Goal: Find specific page/section: Find specific page/section

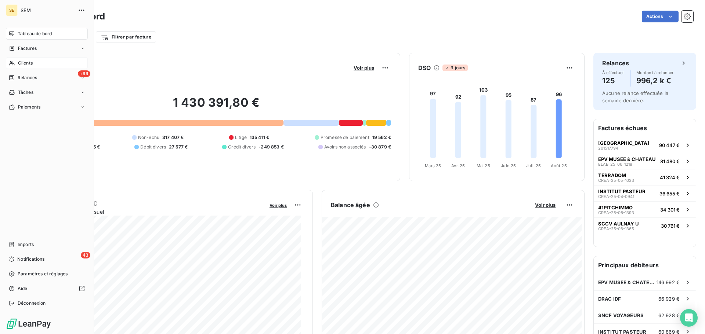
click at [23, 63] on span "Clients" at bounding box center [25, 63] width 15 height 7
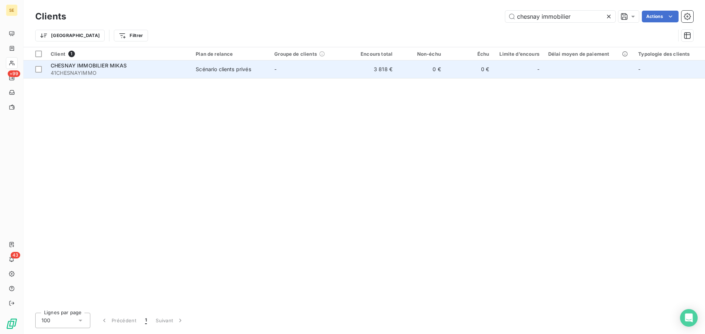
type input "chesnay immobilier"
click at [147, 65] on div "CHESNAY IMMOBILIER MIKAS" at bounding box center [119, 65] width 136 height 7
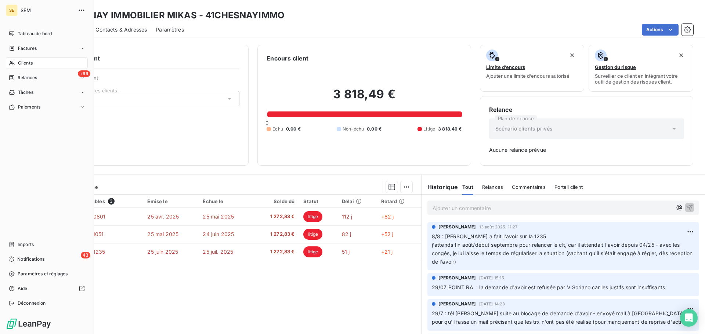
click at [19, 63] on span "Clients" at bounding box center [25, 63] width 15 height 7
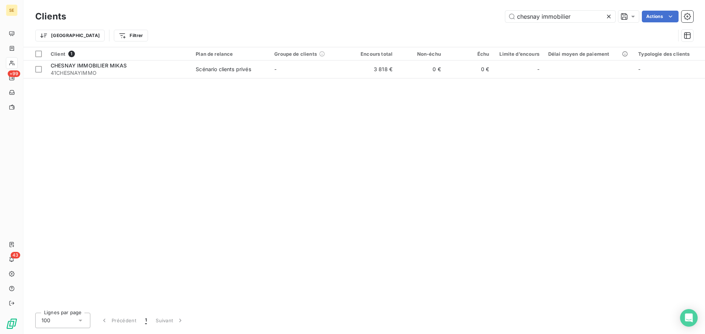
drag, startPoint x: 576, startPoint y: 14, endPoint x: 438, endPoint y: 12, distance: 138.1
click at [438, 12] on div "chesnay immobilier Actions" at bounding box center [384, 17] width 618 height 12
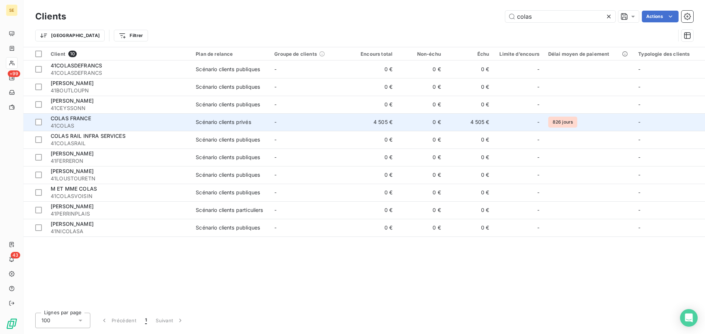
type input "colas"
click at [128, 118] on div "COLAS FRANCE" at bounding box center [119, 118] width 136 height 7
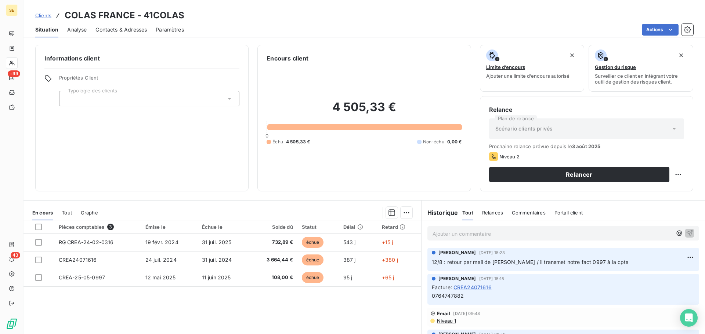
click at [106, 29] on span "Contacts & Adresses" at bounding box center [120, 29] width 51 height 7
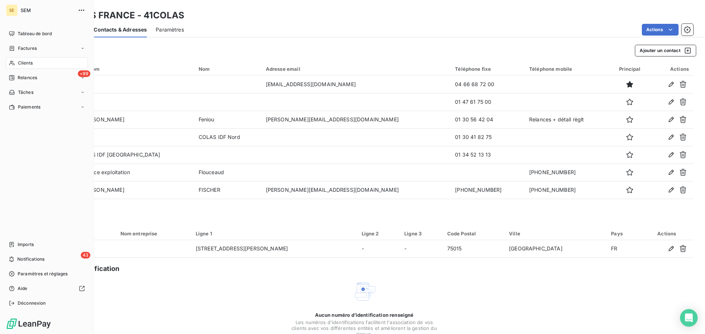
click at [24, 61] on span "Clients" at bounding box center [25, 63] width 15 height 7
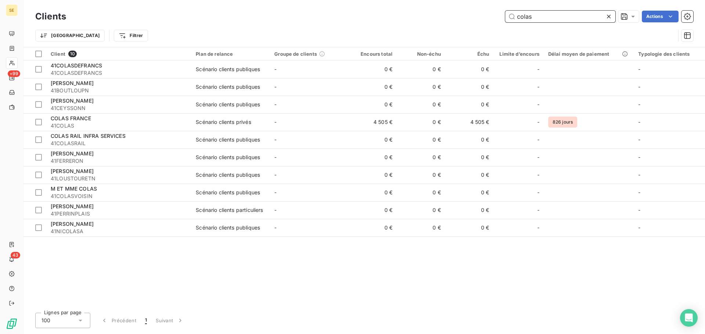
drag, startPoint x: 537, startPoint y: 13, endPoint x: 439, endPoint y: 9, distance: 97.7
click at [439, 9] on div "Clients colas Actions" at bounding box center [364, 16] width 658 height 15
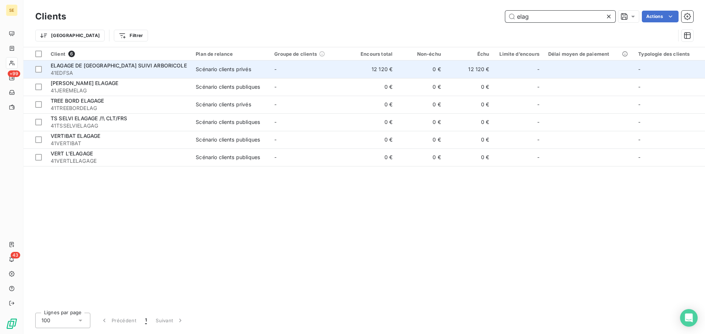
type input "elag"
click at [240, 69] on div "Scénario clients privés" at bounding box center [223, 69] width 55 height 7
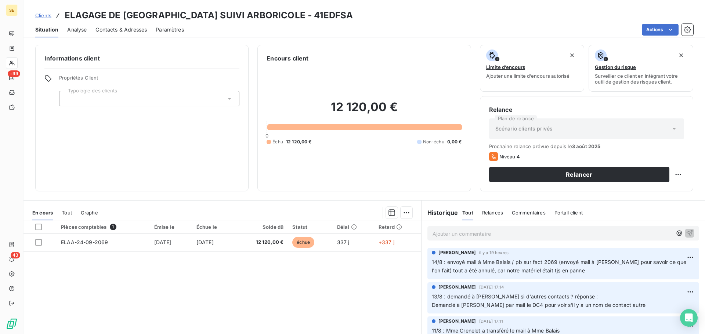
click at [499, 234] on p "Ajouter un commentaire ﻿" at bounding box center [551, 233] width 239 height 9
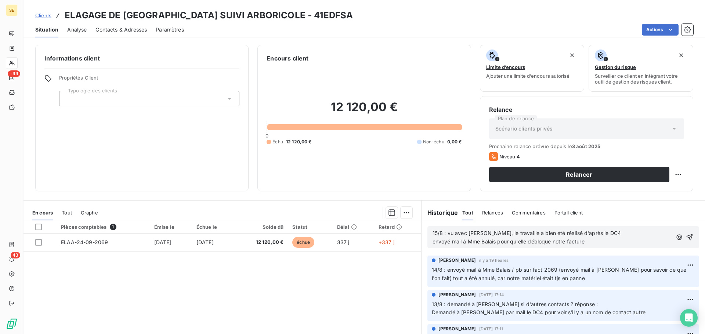
click at [503, 233] on span "15/8 : vu avec [PERSON_NAME], le travaille a bien été réalisé d'après le DC4 en…" at bounding box center [526, 237] width 188 height 15
click at [595, 241] on p "15/8 : vu avec [PERSON_NAME], le travail a bien été réalisé d'après le DC4 envo…" at bounding box center [551, 237] width 239 height 17
drag, startPoint x: 563, startPoint y: 233, endPoint x: 546, endPoint y: 232, distance: 17.3
click at [546, 232] on span "15/8 : vu avec [PERSON_NAME], le travail a bien été réalisé d'après le DC4 envo…" at bounding box center [524, 237] width 184 height 15
click at [594, 242] on p "15/8 : vu avec [PERSON_NAME], le travail a bien été réalisé suivant le DC4 envo…" at bounding box center [551, 237] width 239 height 17
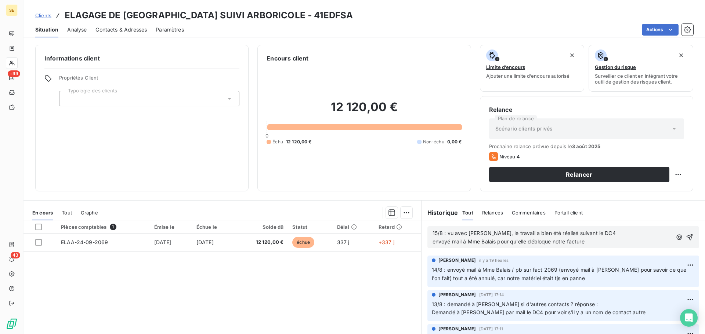
click at [591, 232] on p "15/8 : vu avec [PERSON_NAME], le travail a bien été réalisé suivant le DC4 envo…" at bounding box center [551, 237] width 239 height 17
click at [592, 242] on p "15/8 : vu avec [PERSON_NAME], le travail a bien été réalisé suivant le DC4 envo…" at bounding box center [551, 237] width 239 height 17
click at [603, 241] on span "15/8 : vu avec [PERSON_NAME], le travail a bien été réalisé suivant le DC4 envo…" at bounding box center [539, 237] width 215 height 15
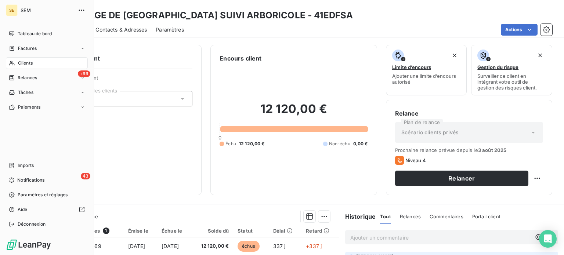
click at [18, 64] on span "Clients" at bounding box center [25, 63] width 15 height 7
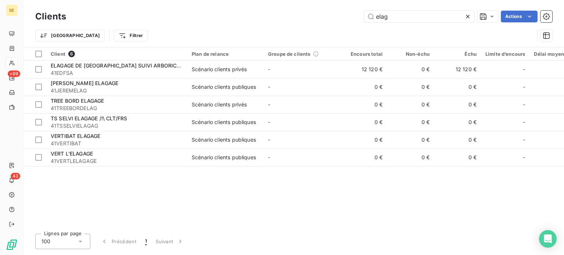
drag, startPoint x: 401, startPoint y: 14, endPoint x: 339, endPoint y: 14, distance: 61.7
click at [350, 15] on div "elag Actions" at bounding box center [313, 17] width 477 height 12
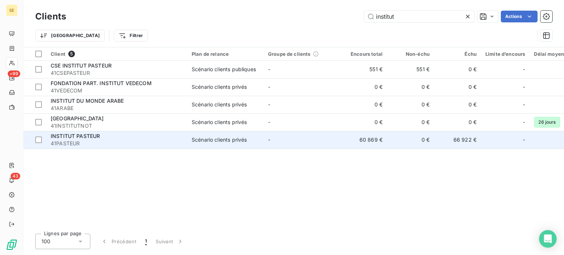
type input "institut"
click at [172, 135] on div "INSTITUT PASTEUR" at bounding box center [117, 136] width 132 height 7
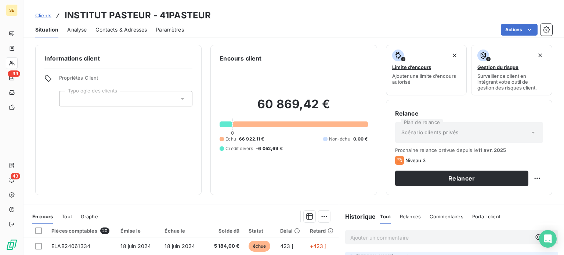
click at [115, 29] on span "Contacts & Adresses" at bounding box center [120, 29] width 51 height 7
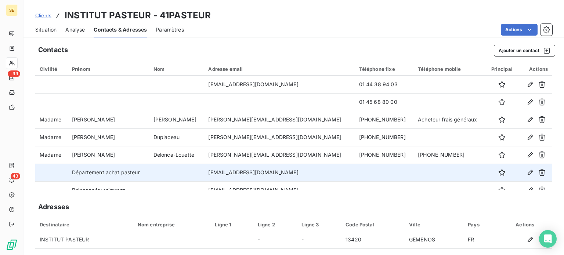
scroll to position [26, 0]
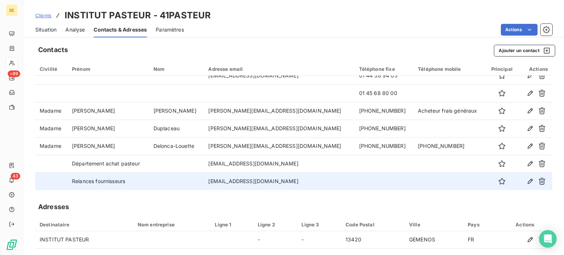
drag, startPoint x: 223, startPoint y: 181, endPoint x: 319, endPoint y: 180, distance: 95.5
click at [319, 180] on td "[EMAIL_ADDRESS][DOMAIN_NAME]" at bounding box center [279, 182] width 151 height 18
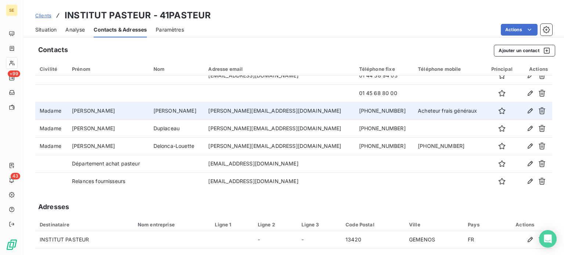
copy td "[EMAIL_ADDRESS][DOMAIN_NAME]"
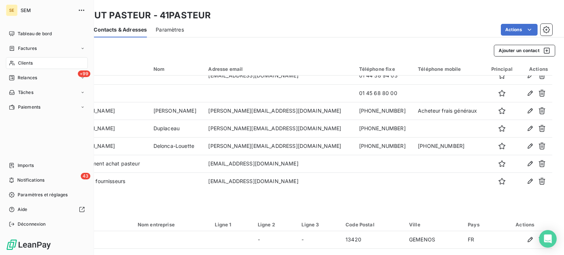
click at [15, 63] on div "Clients" at bounding box center [47, 63] width 82 height 12
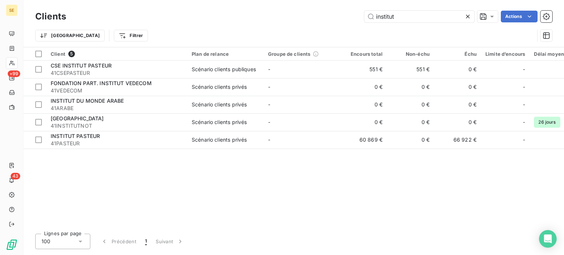
drag, startPoint x: 378, startPoint y: 15, endPoint x: 295, endPoint y: 22, distance: 83.6
click at [295, 22] on div "Clients institut Actions" at bounding box center [293, 16] width 517 height 15
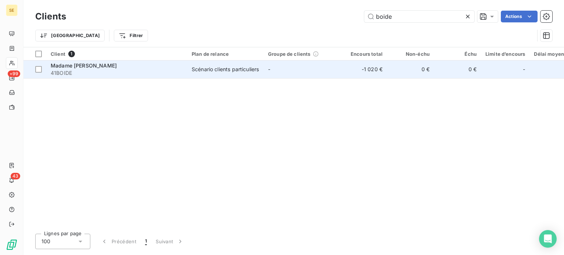
type input "boide"
click at [280, 70] on td "-" at bounding box center [302, 70] width 76 height 18
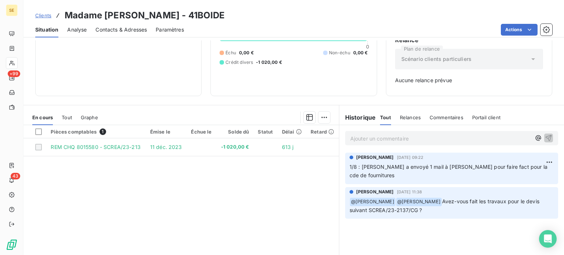
scroll to position [106, 0]
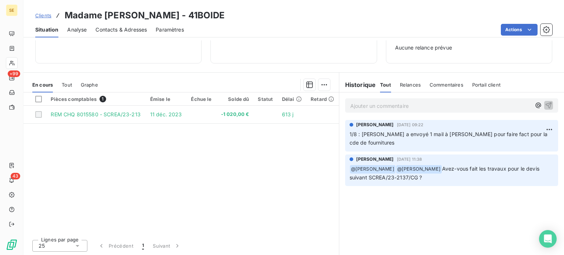
click at [358, 105] on p "Ajouter un commentaire ﻿" at bounding box center [440, 105] width 181 height 9
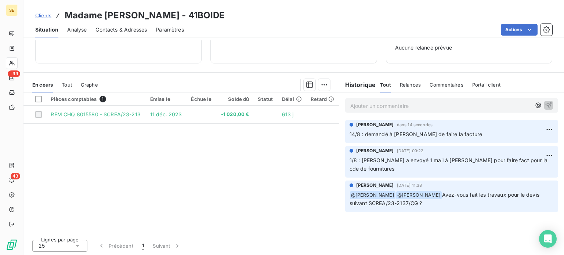
click at [41, 16] on span "Clients" at bounding box center [43, 15] width 16 height 6
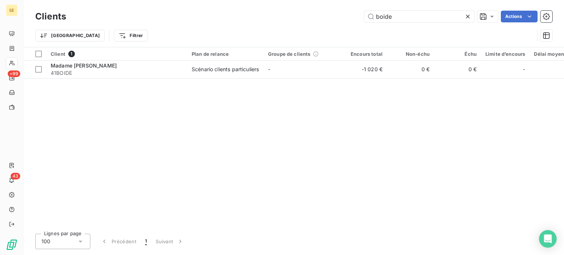
drag, startPoint x: 377, startPoint y: 17, endPoint x: 301, endPoint y: 19, distance: 76.4
click at [301, 19] on div "boide Actions" at bounding box center [313, 17] width 477 height 12
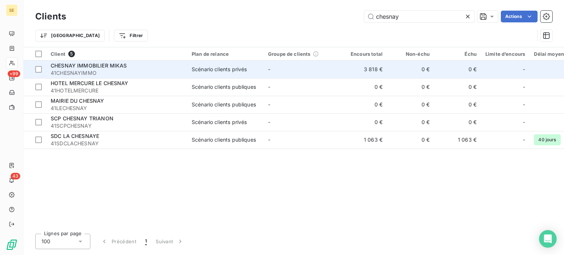
type input "chesnay"
click at [280, 64] on td "-" at bounding box center [302, 70] width 76 height 18
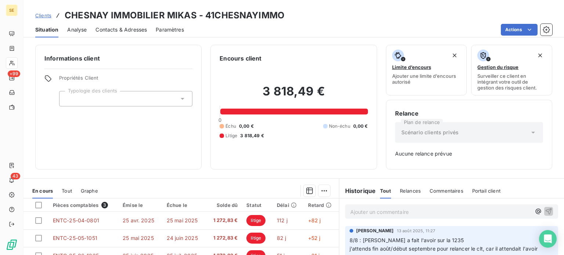
scroll to position [106, 0]
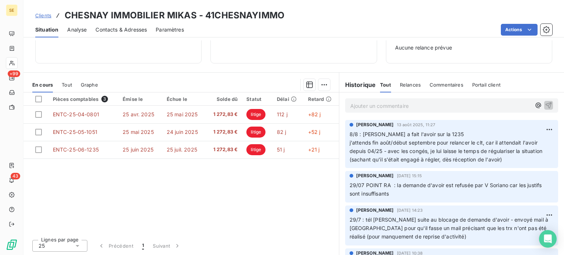
click at [41, 14] on span "Clients" at bounding box center [43, 15] width 16 height 6
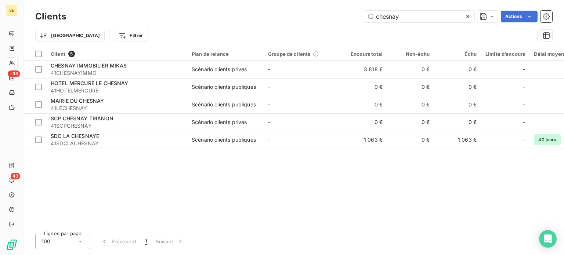
drag, startPoint x: 404, startPoint y: 18, endPoint x: 268, endPoint y: 19, distance: 136.2
click at [269, 20] on div "chesnay Actions" at bounding box center [313, 17] width 477 height 12
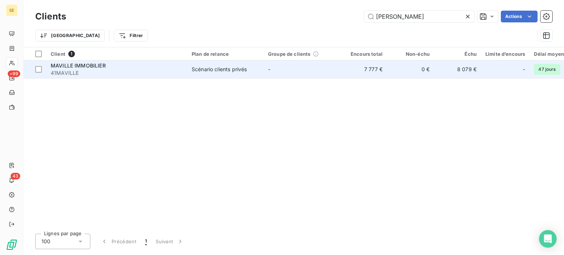
type input "[PERSON_NAME]"
click at [209, 66] on div "Scénario clients privés" at bounding box center [219, 69] width 55 height 7
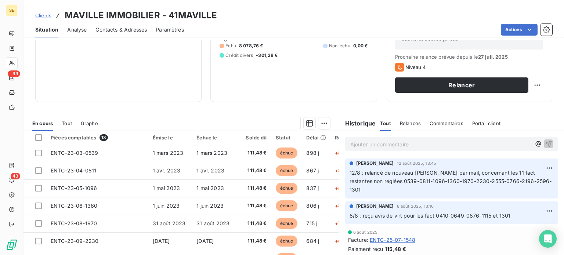
scroll to position [132, 0]
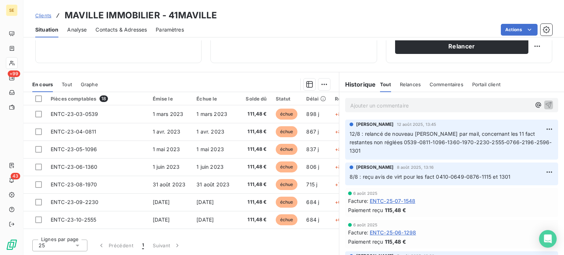
click at [377, 104] on p "Ajouter un commentaire ﻿" at bounding box center [440, 105] width 181 height 9
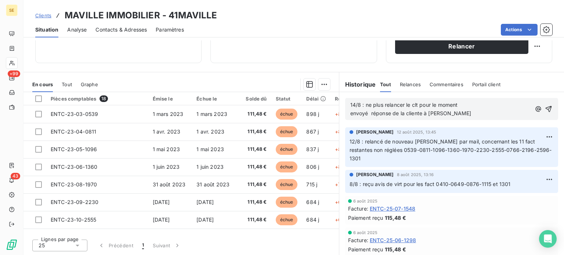
click at [413, 104] on span "14/8 : ne plus relancer le clt pour le moment envoyé réponse de la cliente à [P…" at bounding box center [410, 109] width 121 height 15
click at [450, 113] on p "14/8 : ne plus relancer le client pour le moment envoyé réponse de la cliente à…" at bounding box center [440, 109] width 181 height 17
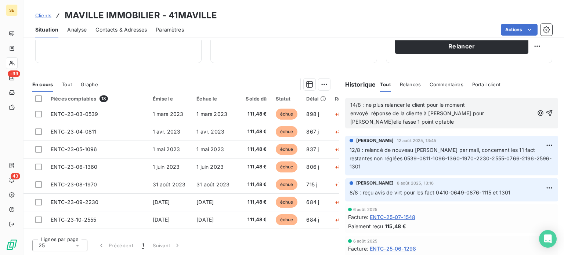
click at [363, 106] on span "14/8 : ne plus relancer le client pour le moment envoyé réponse de la cliente à…" at bounding box center [417, 113] width 135 height 23
click at [471, 105] on p "14/8 : (ne plus relancer le client pour le moment envoyé réponse de la cliente …" at bounding box center [441, 113] width 182 height 25
drag, startPoint x: 365, startPoint y: 113, endPoint x: 339, endPoint y: 113, distance: 25.7
click at [339, 113] on div "14/8 : (ne plus relancer le client pour le moment) envoyé réponse de la cliente…" at bounding box center [451, 113] width 225 height 42
click at [398, 123] on p "14/8 : (ne plus relancer le client pour le moment) transféré la réponse de la c…" at bounding box center [441, 113] width 183 height 25
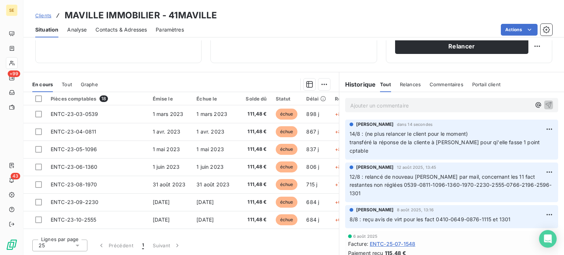
click at [41, 13] on span "Clients" at bounding box center [43, 15] width 16 height 6
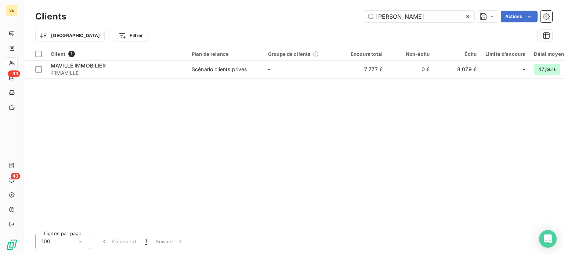
drag, startPoint x: 345, startPoint y: 18, endPoint x: 307, endPoint y: 17, distance: 38.6
click at [307, 17] on div "maville Actions" at bounding box center [313, 17] width 477 height 12
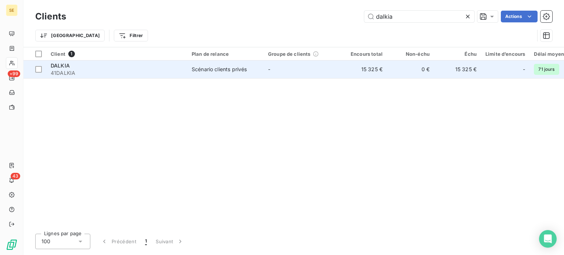
type input "dalkia"
click at [259, 74] on td "Scénario clients privés" at bounding box center [225, 70] width 76 height 18
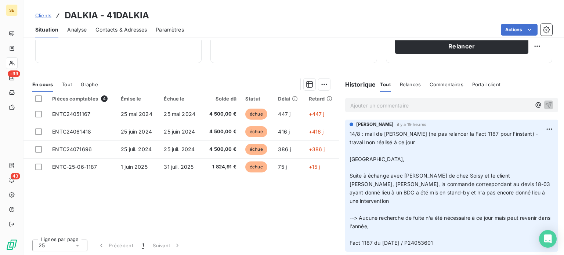
click at [365, 108] on p "Ajouter un commentaire ﻿" at bounding box center [440, 105] width 181 height 9
click at [477, 105] on p "14/8 : rdv visio le 20/8 avec Mr [PERSON_NAME] et Mr" at bounding box center [440, 105] width 181 height 8
click at [493, 106] on p "14/8 : rdv visio le 20/8 avec Mr [PERSON_NAME] et Mr [PERSON_NAME]" at bounding box center [440, 105] width 181 height 8
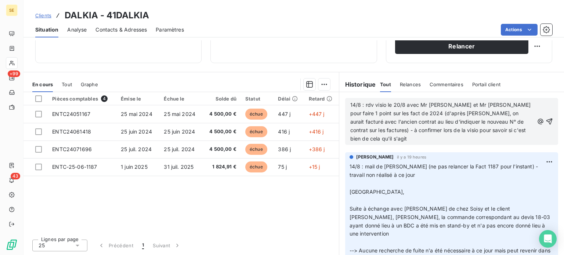
click at [439, 131] on span "14/8 : rdv visio le 20/8 avec Mr [PERSON_NAME] et Mr [PERSON_NAME] pour faire 1…" at bounding box center [441, 122] width 182 height 40
drag, startPoint x: 355, startPoint y: 137, endPoint x: 335, endPoint y: 138, distance: 19.9
click at [339, 138] on section "Historique Tout Relances Commentaires Portail client Tout Relances Commentaires…" at bounding box center [451, 163] width 225 height 183
click at [350, 135] on span "14/8 : rdv visio le 20/8 avec Mr [PERSON_NAME] et Mr [PERSON_NAME] pour faire 1…" at bounding box center [441, 122] width 182 height 40
click at [402, 137] on p "14/8 : rdv visio le 20/8 avec Mr [PERSON_NAME] et Mr [PERSON_NAME] pour faire 1…" at bounding box center [442, 122] width 184 height 42
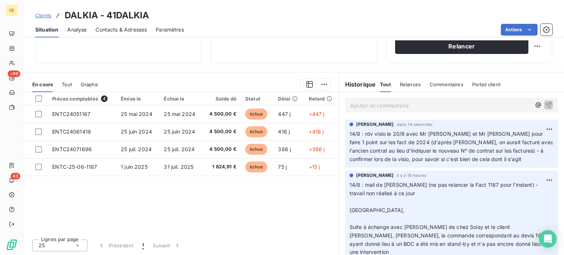
click at [44, 15] on span "Clients" at bounding box center [43, 15] width 16 height 6
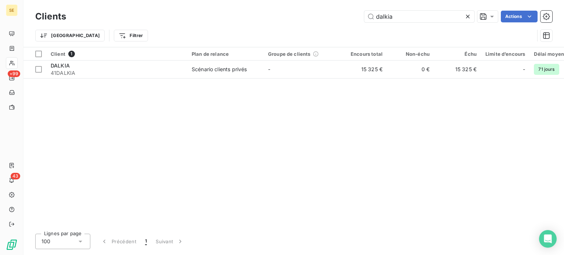
drag, startPoint x: 425, startPoint y: 19, endPoint x: 306, endPoint y: 21, distance: 119.0
click at [306, 21] on div "dalkia Actions" at bounding box center [313, 17] width 477 height 12
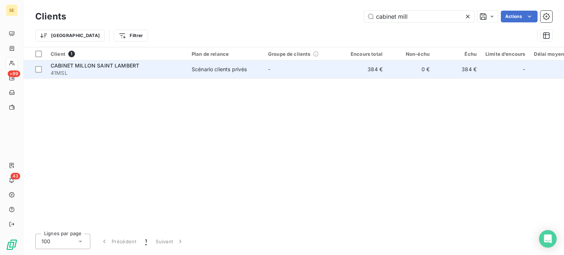
type input "cabinet mill"
click at [279, 69] on td "-" at bounding box center [302, 70] width 76 height 18
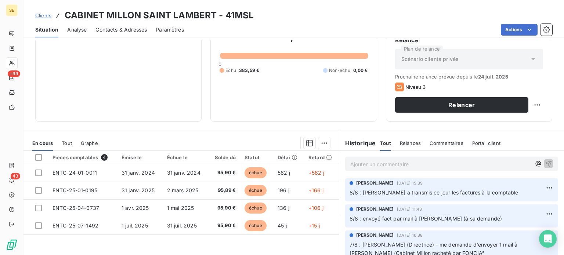
click at [41, 14] on span "Clients" at bounding box center [43, 15] width 16 height 6
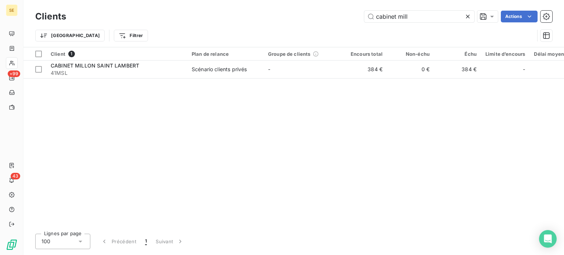
drag, startPoint x: 430, startPoint y: 18, endPoint x: 244, endPoint y: 23, distance: 185.8
click at [244, 23] on div "Clients cabinet mill Actions" at bounding box center [293, 16] width 517 height 15
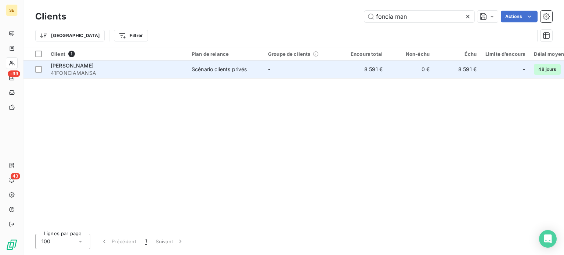
type input "foncia man"
click at [134, 66] on div "[PERSON_NAME]" at bounding box center [117, 65] width 132 height 7
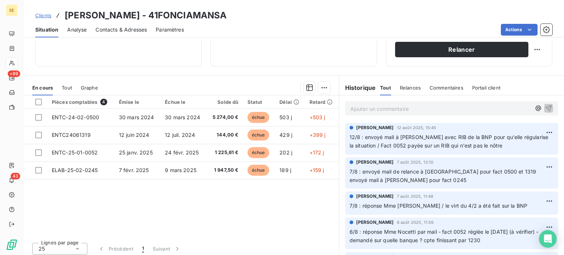
scroll to position [132, 0]
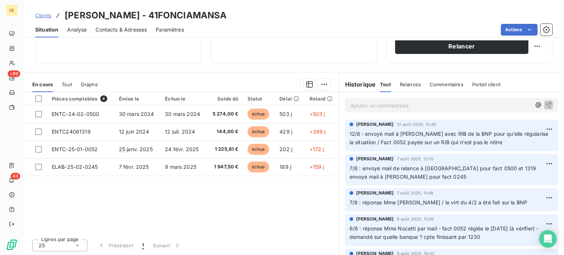
click at [401, 105] on p "Ajouter un commentaire ﻿" at bounding box center [440, 105] width 181 height 9
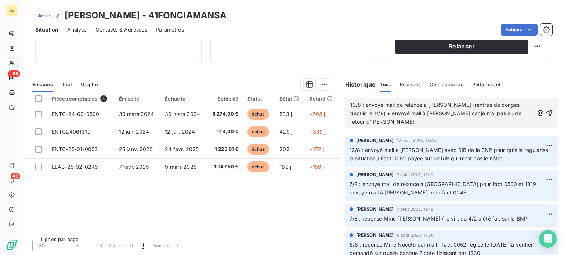
click at [363, 103] on span "13/8 : envoyé mail de relance à [PERSON_NAME] (rentrée de congés depuis le 11/8…" at bounding box center [436, 113] width 173 height 23
click at [395, 124] on p "13/8 : renvoyé mail de relance à [GEOGRAPHIC_DATA] (rentrée de congés depuis le…" at bounding box center [442, 113] width 184 height 25
click at [546, 112] on icon "button" at bounding box center [549, 112] width 7 height 7
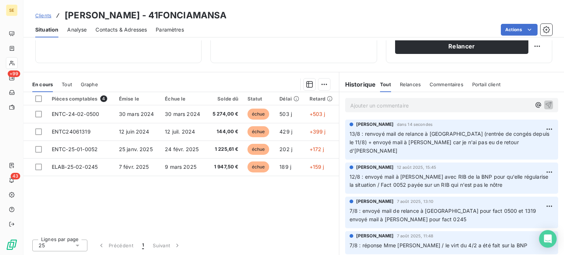
click at [48, 15] on span "Clients" at bounding box center [43, 15] width 16 height 6
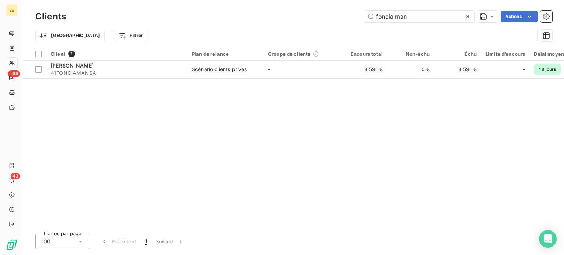
drag, startPoint x: 419, startPoint y: 15, endPoint x: 280, endPoint y: 20, distance: 139.2
click at [281, 18] on div "foncia man Actions" at bounding box center [313, 17] width 477 height 12
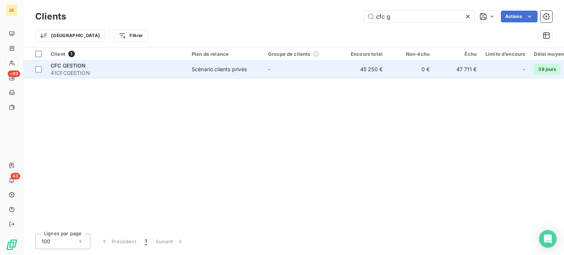
type input "cfc g"
click at [142, 74] on span "41CFCGESTION" at bounding box center [117, 72] width 132 height 7
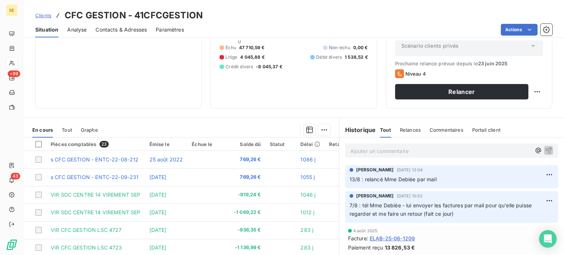
scroll to position [132, 0]
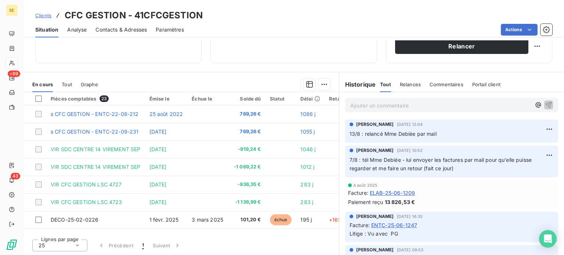
click at [389, 101] on p "Ajouter un commentaire ﻿" at bounding box center [440, 105] width 181 height 9
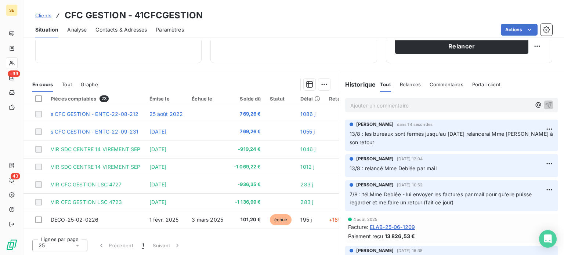
click at [41, 15] on span "Clients" at bounding box center [43, 15] width 16 height 6
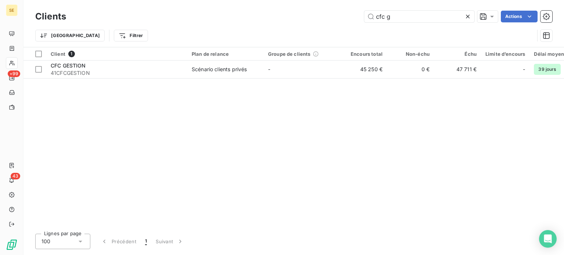
drag, startPoint x: 400, startPoint y: 20, endPoint x: 341, endPoint y: 17, distance: 59.2
click at [341, 17] on div "cfc g Actions" at bounding box center [313, 17] width 477 height 12
type input "r"
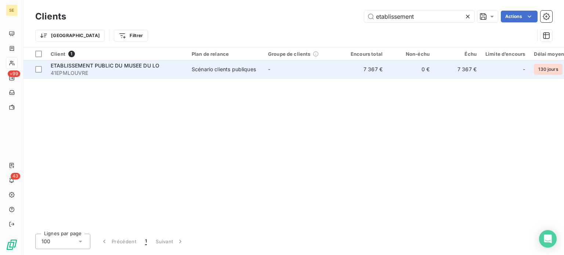
type input "etablissement"
click at [170, 73] on span "41EPMLOUVRE" at bounding box center [117, 72] width 132 height 7
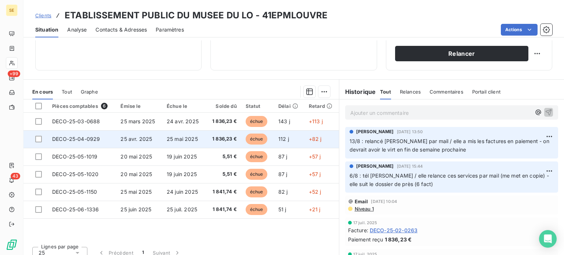
scroll to position [132, 0]
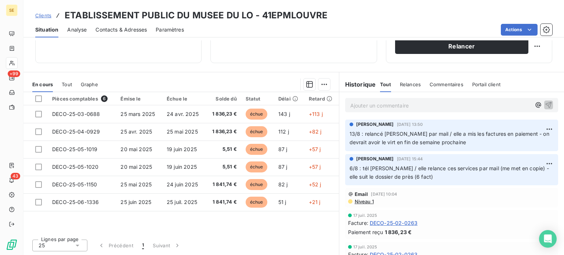
click at [46, 17] on span "Clients" at bounding box center [43, 15] width 16 height 6
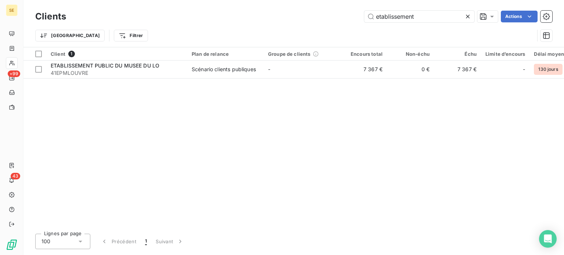
drag, startPoint x: 427, startPoint y: 18, endPoint x: 270, endPoint y: 22, distance: 157.2
click at [271, 22] on div "etablissement Actions" at bounding box center [313, 17] width 477 height 12
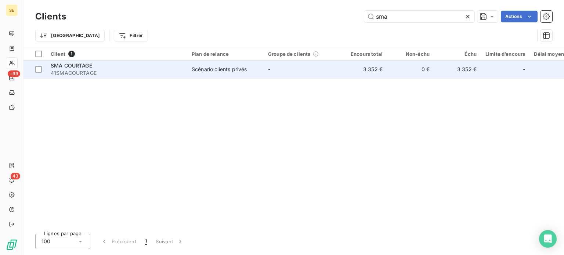
type input "sma"
click at [155, 69] on div "SMA COURTAGE" at bounding box center [117, 65] width 132 height 7
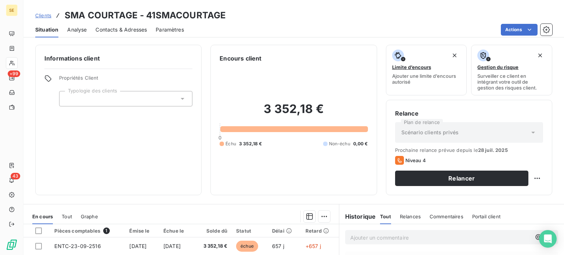
scroll to position [110, 0]
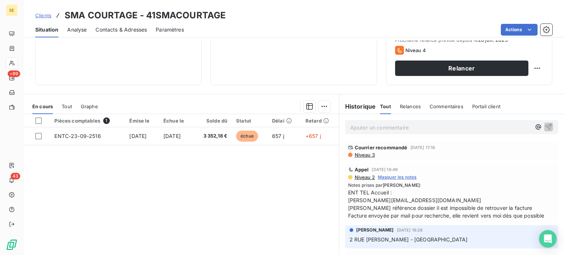
click at [399, 125] on p "Ajouter un commentaire ﻿" at bounding box center [440, 127] width 181 height 9
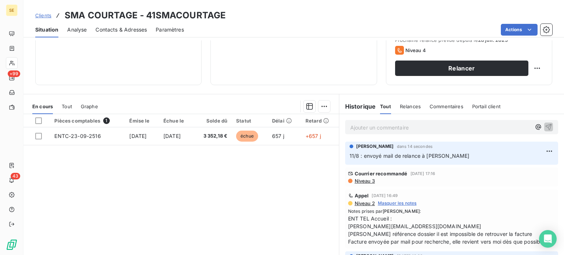
click at [46, 12] on span "Clients" at bounding box center [43, 15] width 16 height 6
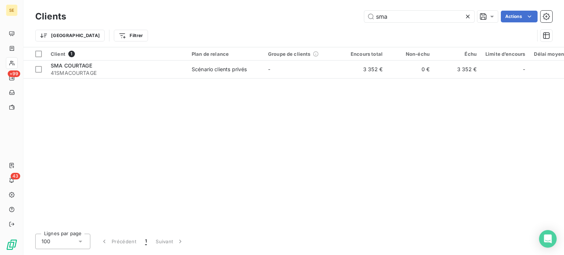
drag, startPoint x: 344, startPoint y: 19, endPoint x: 312, endPoint y: 19, distance: 31.6
click at [312, 19] on div "sma Actions" at bounding box center [313, 17] width 477 height 12
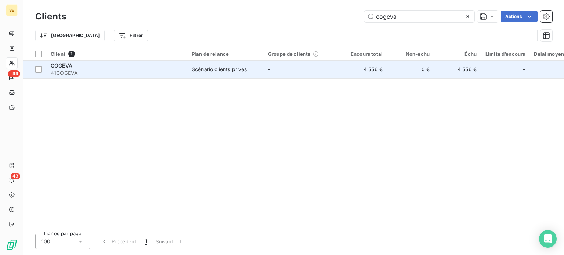
type input "cogeva"
click at [64, 69] on div "COGEVA" at bounding box center [117, 65] width 132 height 7
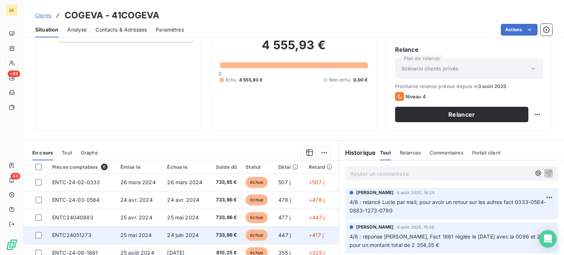
scroll to position [132, 0]
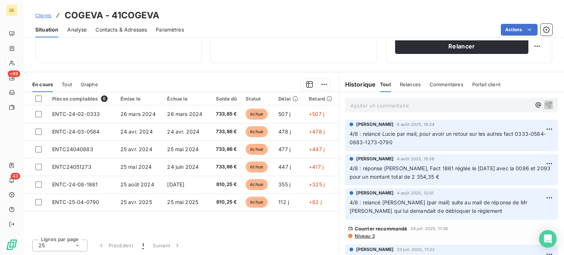
click at [385, 109] on p "Ajouter un commentaire ﻿" at bounding box center [440, 105] width 181 height 9
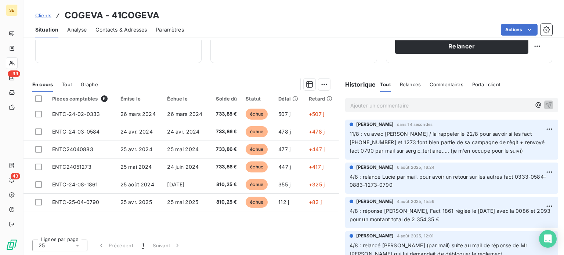
click at [41, 16] on span "Clients" at bounding box center [43, 15] width 16 height 6
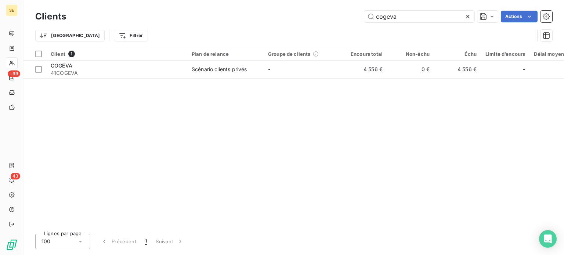
drag, startPoint x: 405, startPoint y: 13, endPoint x: 273, endPoint y: 12, distance: 131.4
click at [274, 12] on div "cogeva Actions" at bounding box center [313, 17] width 477 height 12
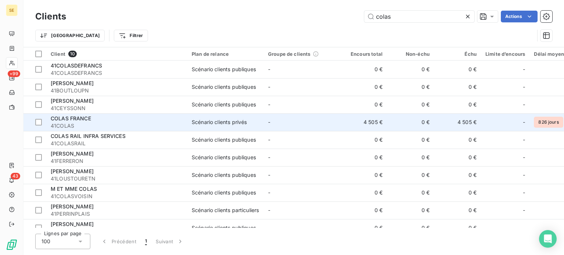
type input "colas"
click at [145, 129] on span "41COLAS" at bounding box center [117, 125] width 132 height 7
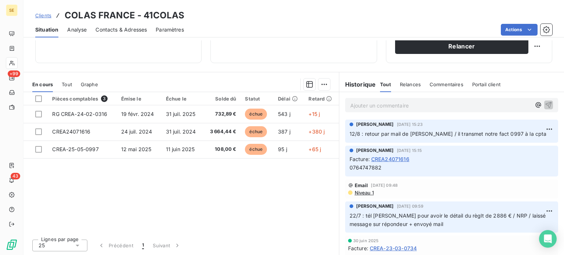
click at [392, 106] on p "Ajouter un commentaire ﻿" at bounding box center [440, 105] width 181 height 9
click at [435, 109] on p "Ajouter un commentaire ﻿" at bounding box center [440, 105] width 181 height 9
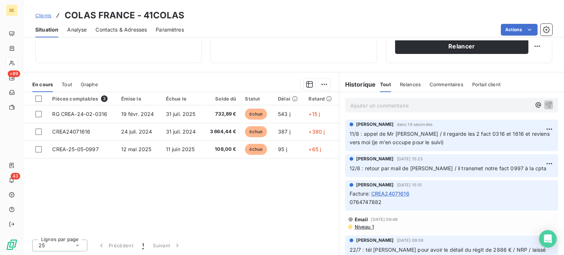
click at [40, 14] on span "Clients" at bounding box center [43, 15] width 16 height 6
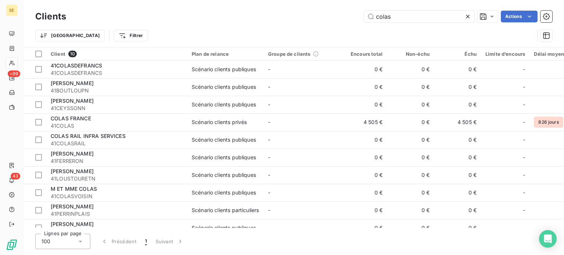
drag, startPoint x: 407, startPoint y: 19, endPoint x: 333, endPoint y: 14, distance: 73.6
click at [334, 14] on div "colas Actions" at bounding box center [313, 17] width 477 height 12
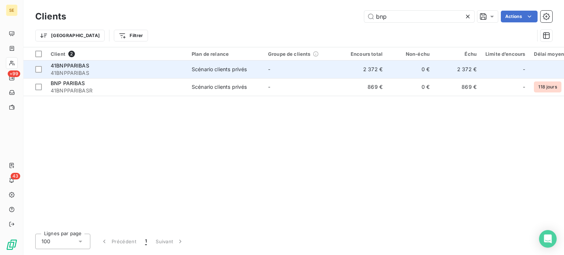
type input "bnp"
click at [112, 71] on span "41BNPPARIBAS" at bounding box center [117, 72] width 132 height 7
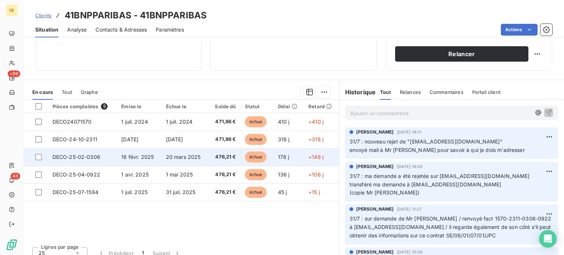
scroll to position [132, 0]
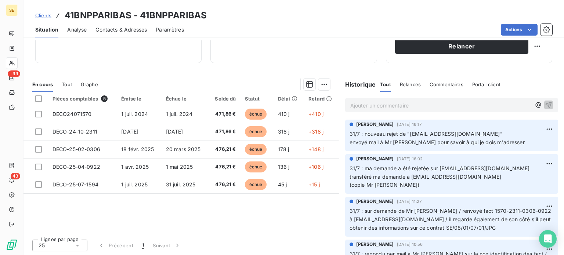
click at [360, 105] on p "Ajouter un commentaire ﻿" at bounding box center [440, 105] width 181 height 9
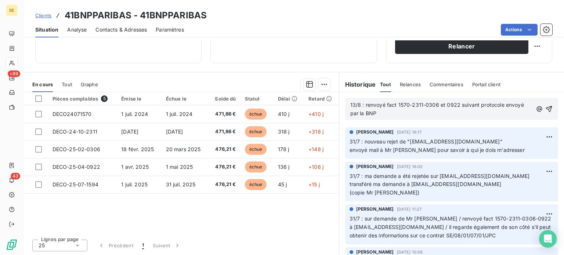
click at [385, 103] on span "13/8 : renvoyé fact 1570-2311-0306 et 0922 suivant protocole envoyé par la BNP" at bounding box center [437, 109] width 175 height 15
click at [400, 114] on p "13/8 : renvoyé Fact 1570-2311-0306 et 0922 suivant protocole envoyé par la BNP" at bounding box center [441, 109] width 182 height 17
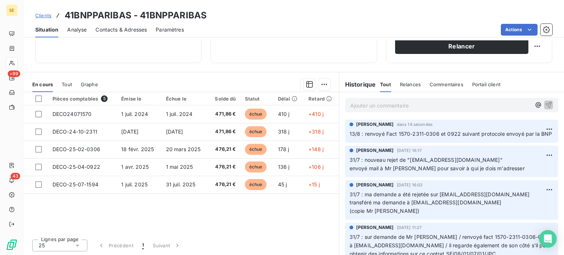
click at [41, 16] on span "Clients" at bounding box center [43, 15] width 16 height 6
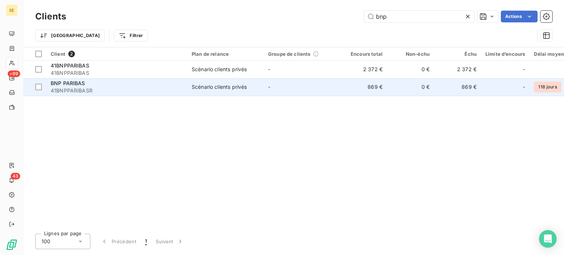
click at [166, 90] on span "41BNPPARIBASR" at bounding box center [117, 90] width 132 height 7
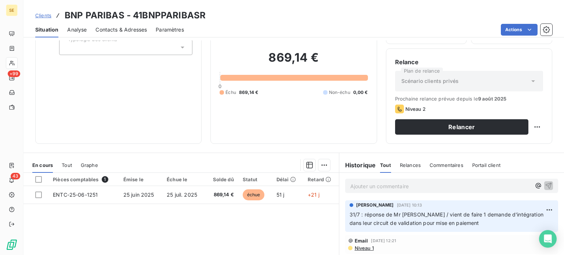
scroll to position [132, 0]
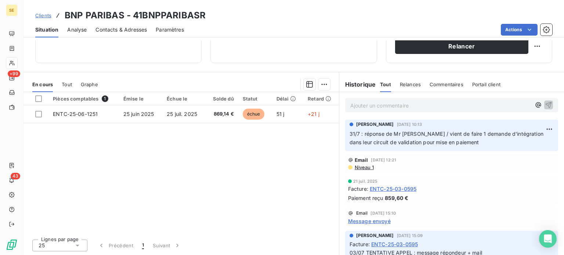
click at [44, 15] on span "Clients" at bounding box center [43, 15] width 16 height 6
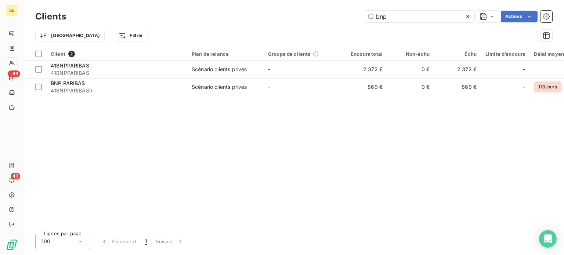
drag, startPoint x: 393, startPoint y: 19, endPoint x: 354, endPoint y: 14, distance: 39.3
click at [354, 14] on div "bnp Actions" at bounding box center [313, 17] width 477 height 12
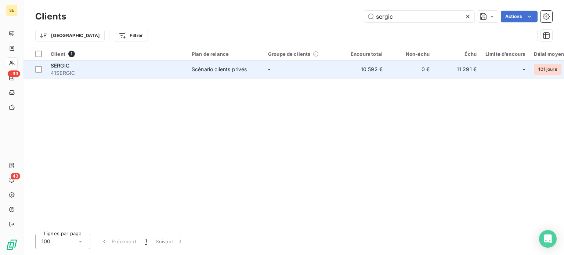
type input "sergic"
click at [277, 66] on td "-" at bounding box center [302, 70] width 76 height 18
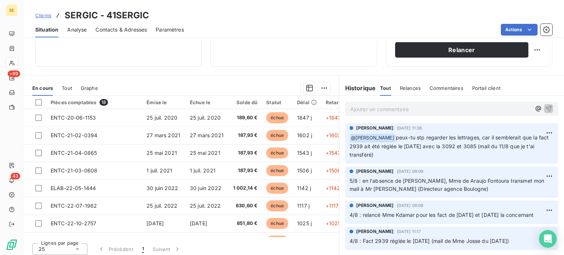
scroll to position [132, 0]
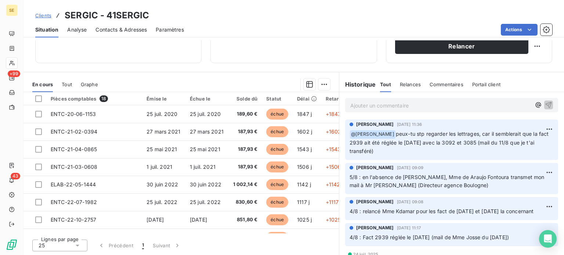
click at [419, 104] on p "Ajouter un commentaire ﻿" at bounding box center [440, 105] width 181 height 9
click at [393, 105] on span "11/8 : renvoyé fact à Mr [PERSON_NAME] (Directeur d'Agence)" at bounding box center [428, 105] width 156 height 6
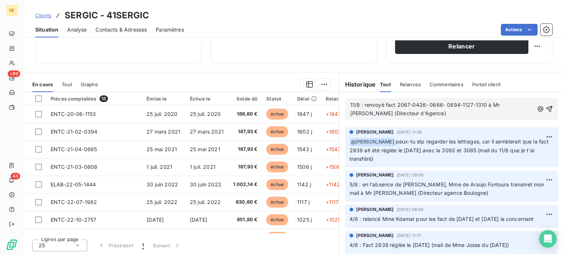
click at [482, 104] on span "11/8 : renvoyé fact 2067-0426- 0666- 0894-1127-1310 à Mr [PERSON_NAME] (Directe…" at bounding box center [425, 109] width 151 height 15
click at [384, 109] on p "11/8 : renvoyé fact 2067-0426- 0666- 0894-1127-1310-1982-2757-3296 à Mr [PERSON…" at bounding box center [442, 109] width 184 height 17
click at [381, 105] on span "11/8 : renvoyé Fact 2067-0426- 0666- 0894-1127-1310-1982-2757-3296 à Mr [PERSON…" at bounding box center [442, 109] width 184 height 15
click at [520, 113] on p "11/8 : renvoyé mail de relance concernant Fact 2067-0426- 0666- 0894-1127-1310-…" at bounding box center [442, 109] width 184 height 17
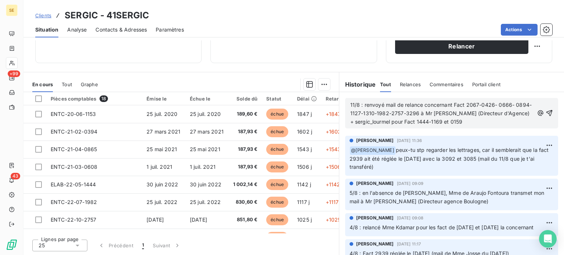
click at [443, 120] on span "11/8 : renvoyé mail de relance concernant Fact 2067-0426- 0666- 0894-1127-1310-…" at bounding box center [440, 113] width 181 height 23
click at [523, 115] on div "11/8 : renvoyé mail de relance concernant Fact 2067-0426- 0666- 0894-1127-1310-…" at bounding box center [451, 113] width 203 height 26
click at [523, 109] on div "11/8 : renvoyé mail de relance concernant Fact 2067-0426- 0666- 0894-1127-1310-…" at bounding box center [451, 113] width 203 height 26
click at [523, 112] on span "11/8 : renvoyé mail de relance concernant Fact 2067-0426- 0666- 0894-1127-1310-…" at bounding box center [440, 113] width 181 height 23
click at [387, 120] on span "11/8 : renvoyé mail de relance concernant Fact 2067-0426- 0666- 0894-1127-1310-…" at bounding box center [440, 113] width 181 height 23
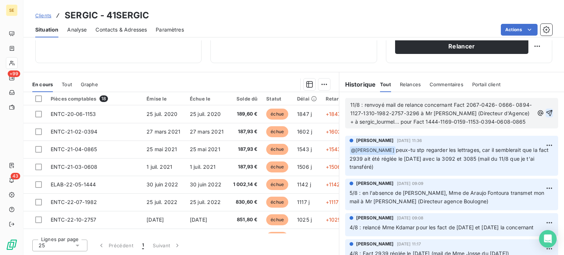
click at [546, 114] on icon "button" at bounding box center [549, 112] width 7 height 7
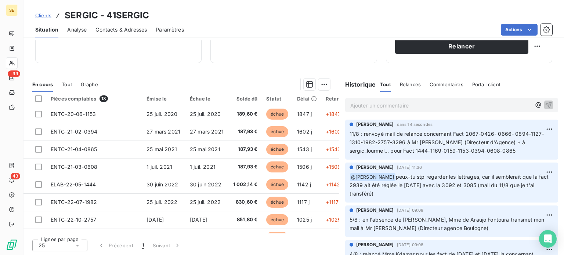
click at [39, 15] on span "Clients" at bounding box center [43, 15] width 16 height 6
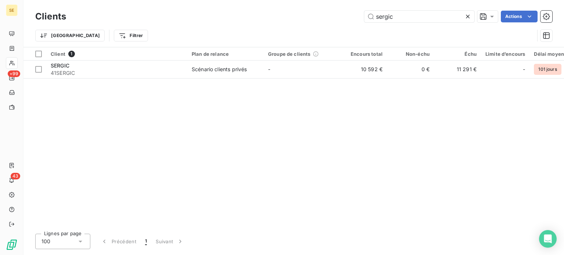
drag, startPoint x: 415, startPoint y: 17, endPoint x: 305, endPoint y: 17, distance: 109.4
click at [305, 17] on div "sergic Actions" at bounding box center [313, 17] width 477 height 12
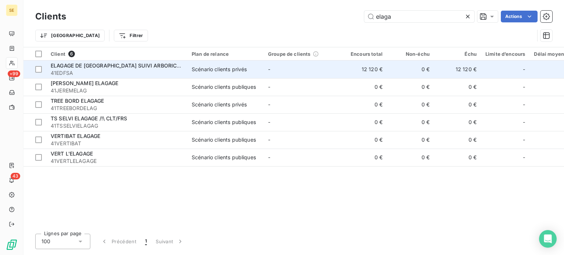
type input "elaga"
click at [127, 69] on div "ELAGAGE DE [GEOGRAPHIC_DATA] SUIVI ARBORICOLE" at bounding box center [117, 65] width 132 height 7
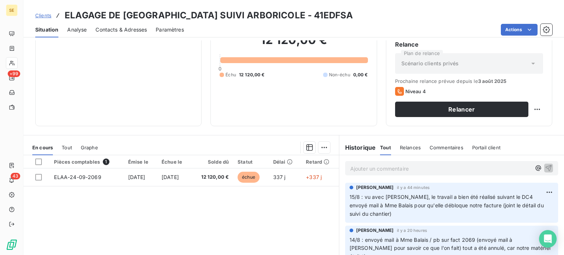
scroll to position [132, 0]
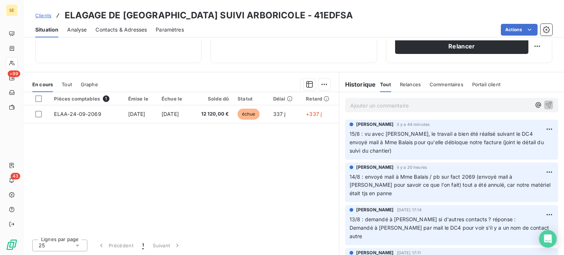
click at [44, 17] on span "Clients" at bounding box center [43, 15] width 16 height 6
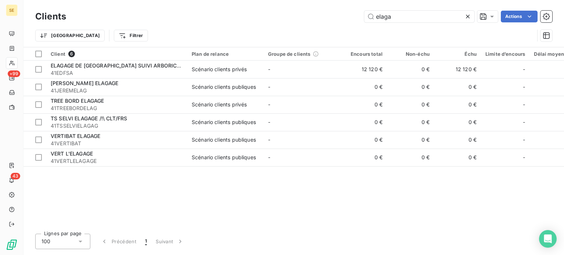
drag, startPoint x: 420, startPoint y: 16, endPoint x: 310, endPoint y: 18, distance: 109.8
click at [310, 18] on div "elaga Actions" at bounding box center [313, 17] width 477 height 12
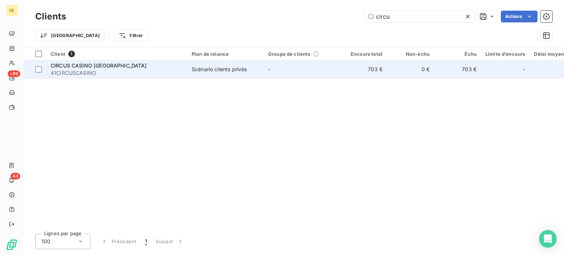
type input "circu"
click at [124, 65] on div "CIRCUS CASINO [GEOGRAPHIC_DATA]" at bounding box center [117, 65] width 132 height 7
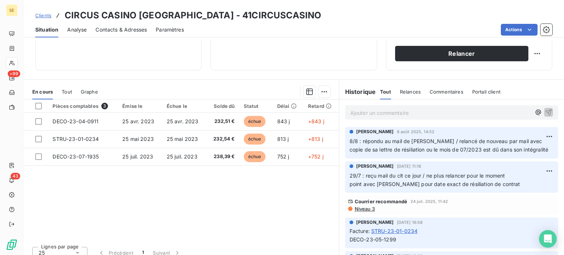
scroll to position [132, 0]
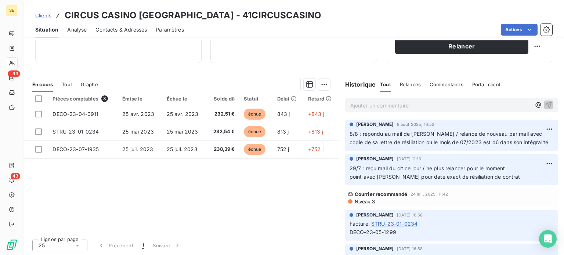
click at [377, 99] on div "Ajouter un commentaire ﻿" at bounding box center [451, 105] width 213 height 14
click at [369, 108] on p "Ajouter un commentaire ﻿" at bounding box center [440, 105] width 181 height 9
click at [415, 105] on span "12/8 : [PERSON_NAME] transmet à son service juridique" at bounding box center [419, 105] width 138 height 6
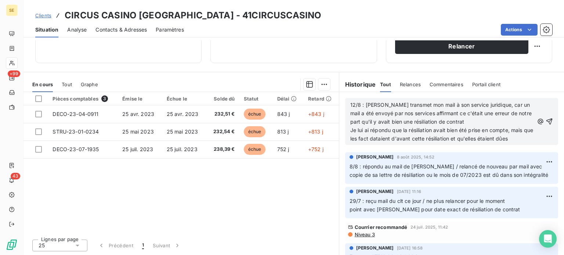
click at [372, 122] on span "12/8 : [PERSON_NAME] transmet mon mail à son service juridique, car un mail a é…" at bounding box center [442, 122] width 185 height 40
click at [526, 141] on div "12/8 : [PERSON_NAME] transmet mon mail à son service juridique, car un mail a é…" at bounding box center [451, 121] width 203 height 43
click at [526, 138] on div "12/8 : [PERSON_NAME] transmet mon mail à son service juridique, car un mail a é…" at bounding box center [451, 121] width 203 height 43
click at [377, 138] on span "12/8 : [PERSON_NAME] transmet mon mail à son service juridique, car un mail a é…" at bounding box center [442, 122] width 185 height 40
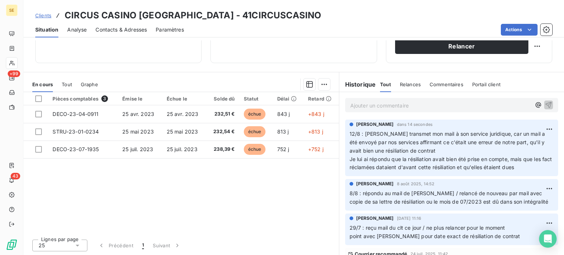
click at [40, 16] on span "Clients" at bounding box center [43, 15] width 16 height 6
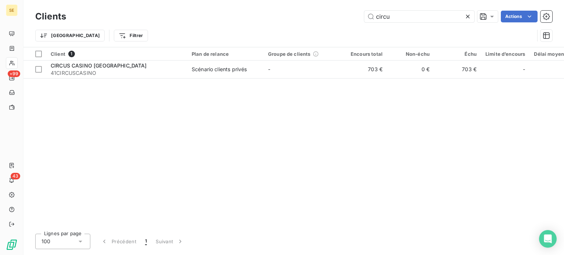
drag, startPoint x: 407, startPoint y: 19, endPoint x: 295, endPoint y: 31, distance: 112.3
click at [296, 31] on div "Clients circu Actions Trier Filtrer" at bounding box center [293, 28] width 517 height 38
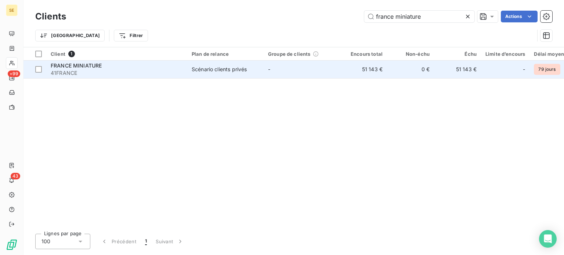
type input "france miniature"
click at [93, 77] on td "FRANCE MINIATURE 41FRANCE" at bounding box center [116, 70] width 141 height 18
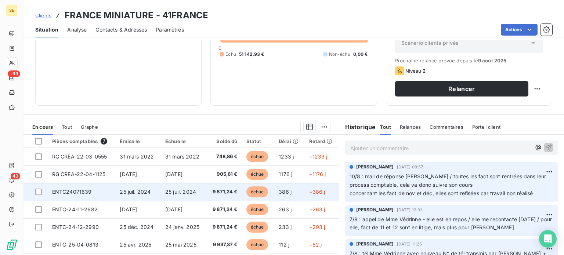
scroll to position [132, 0]
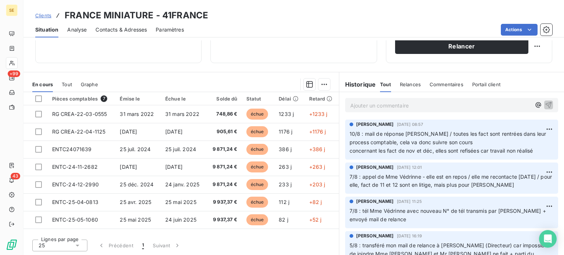
click at [360, 104] on p "Ajouter un commentaire ﻿" at bounding box center [440, 105] width 181 height 9
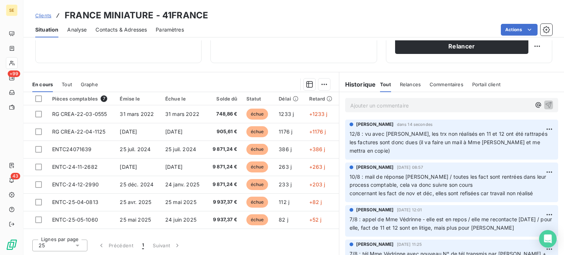
click at [43, 15] on span "Clients" at bounding box center [43, 15] width 16 height 6
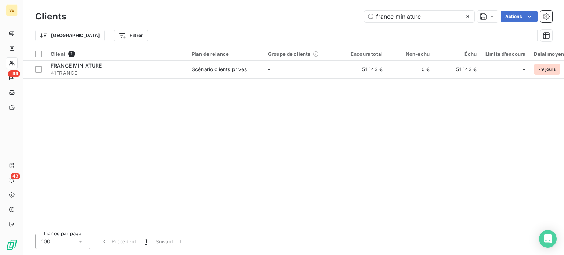
drag, startPoint x: 441, startPoint y: 17, endPoint x: 327, endPoint y: 17, distance: 114.2
click at [327, 17] on div "france miniature Actions" at bounding box center [313, 17] width 477 height 12
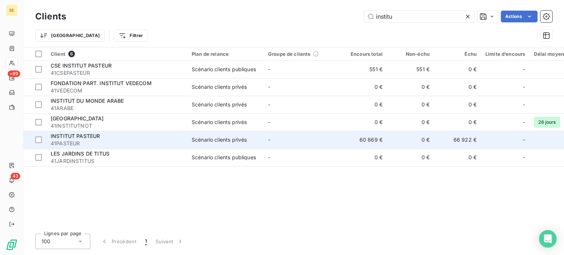
type input "institu"
click at [311, 136] on td "-" at bounding box center [302, 140] width 76 height 18
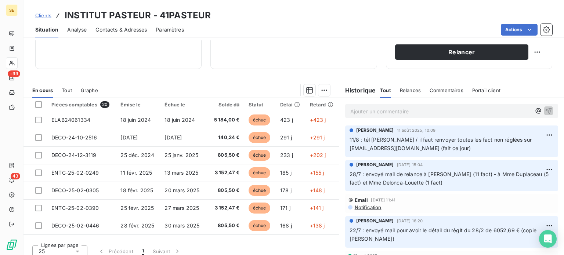
scroll to position [132, 0]
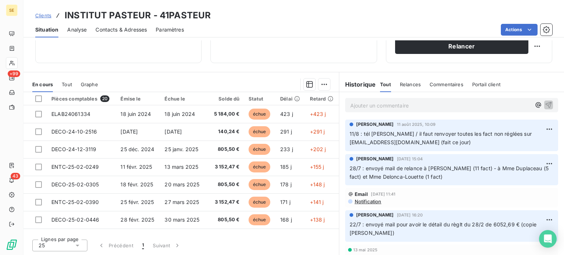
click at [42, 16] on span "Clients" at bounding box center [43, 15] width 16 height 6
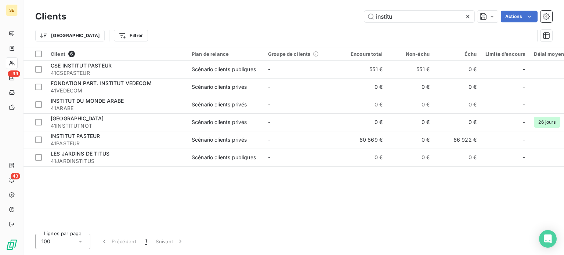
drag, startPoint x: 406, startPoint y: 13, endPoint x: 288, endPoint y: 15, distance: 118.6
click at [289, 14] on div "institu Actions" at bounding box center [313, 17] width 477 height 12
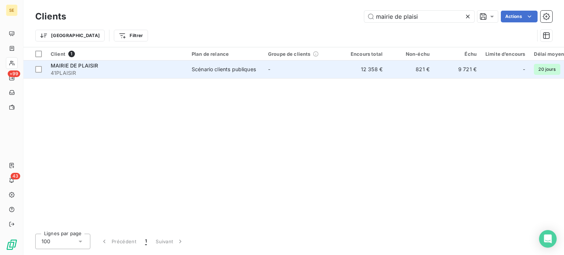
type input "mairie de plaisi"
click at [121, 72] on span "41PLAISIR" at bounding box center [117, 72] width 132 height 7
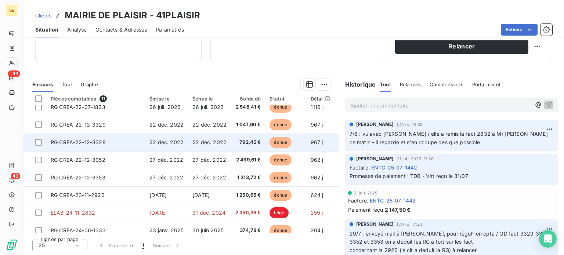
scroll to position [69, 0]
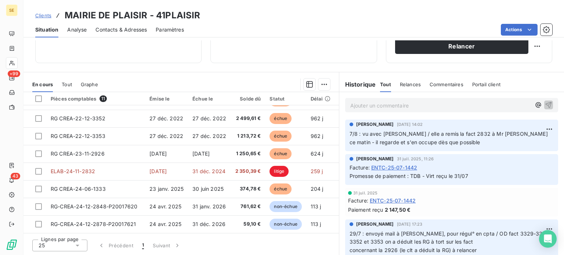
click at [43, 16] on span "Clients" at bounding box center [43, 15] width 16 height 6
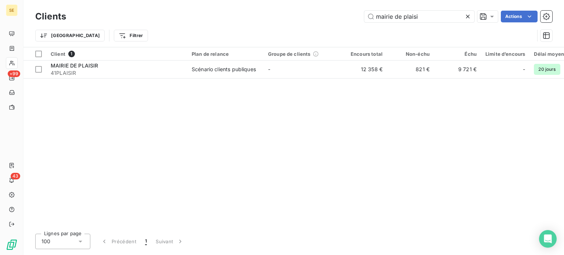
drag, startPoint x: 432, startPoint y: 14, endPoint x: 263, endPoint y: 12, distance: 168.5
click at [264, 12] on div "mairie de plaisi Actions" at bounding box center [313, 17] width 477 height 12
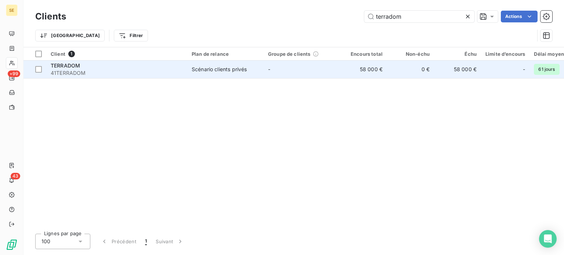
type input "terradom"
click at [181, 68] on div "TERRADOM" at bounding box center [117, 65] width 132 height 7
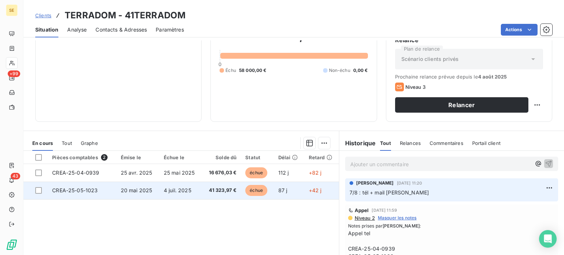
scroll to position [132, 0]
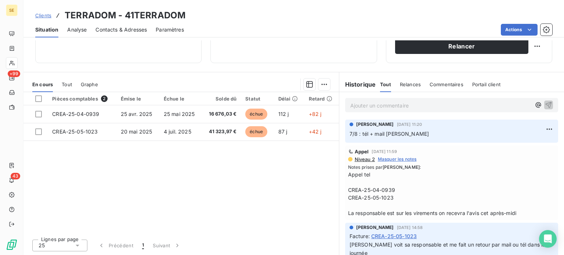
click at [352, 108] on p "Ajouter un commentaire ﻿" at bounding box center [440, 105] width 181 height 9
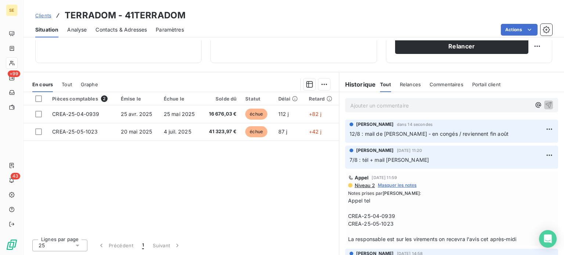
click at [39, 16] on span "Clients" at bounding box center [43, 15] width 16 height 6
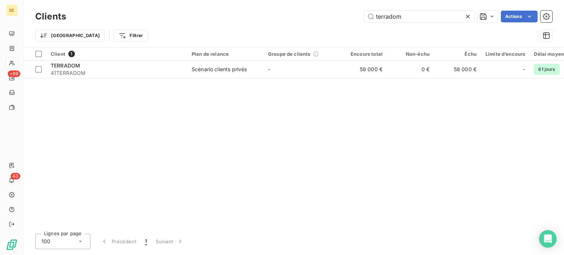
drag, startPoint x: 425, startPoint y: 21, endPoint x: 277, endPoint y: 19, distance: 148.0
click at [277, 19] on div "terradom Actions" at bounding box center [313, 17] width 477 height 12
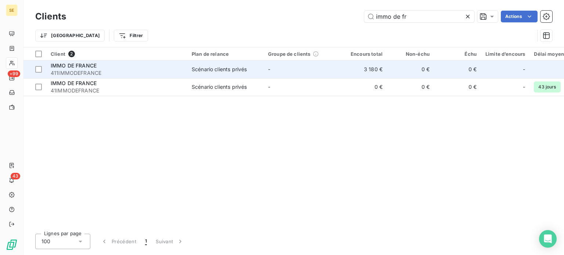
type input "immo de fr"
click at [222, 62] on td "Scénario clients privés" at bounding box center [225, 70] width 76 height 18
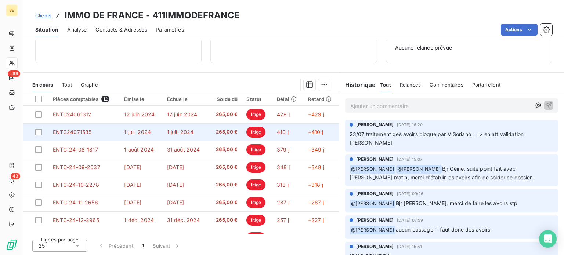
scroll to position [69, 0]
